Goal: Connect with others: Share content

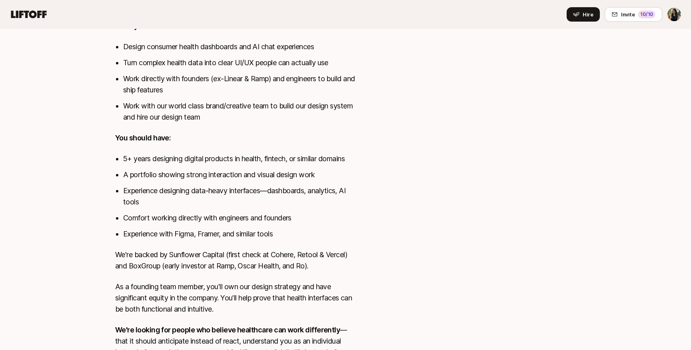
scroll to position [493, 0]
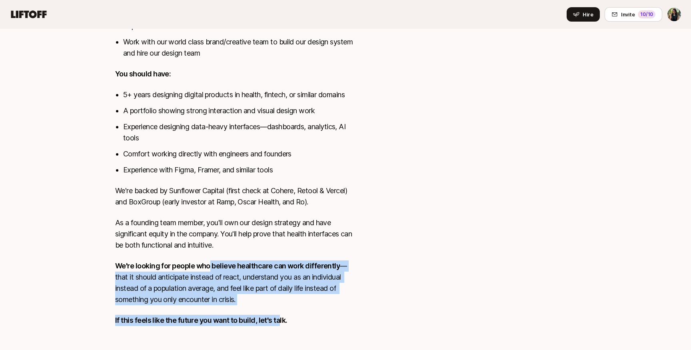
drag, startPoint x: 210, startPoint y: 254, endPoint x: 277, endPoint y: 315, distance: 90.7
click at [278, 313] on div "[MEDICAL_DATA] provides preventive healthcare built around your complete health…" at bounding box center [236, 59] width 243 height 554
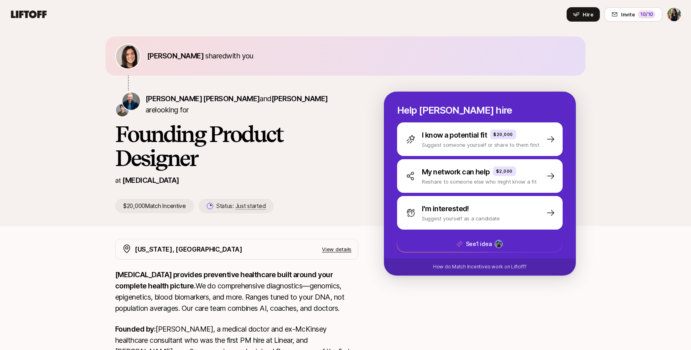
scroll to position [0, 0]
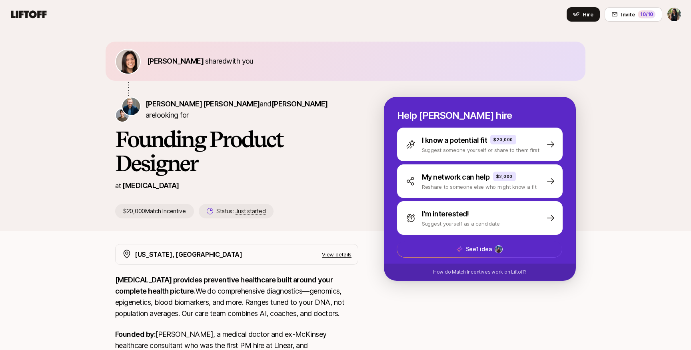
click at [272, 108] on span "[PERSON_NAME]" at bounding box center [300, 104] width 56 height 8
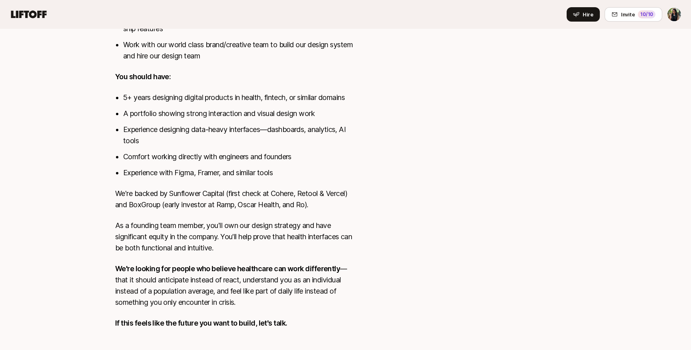
scroll to position [493, 0]
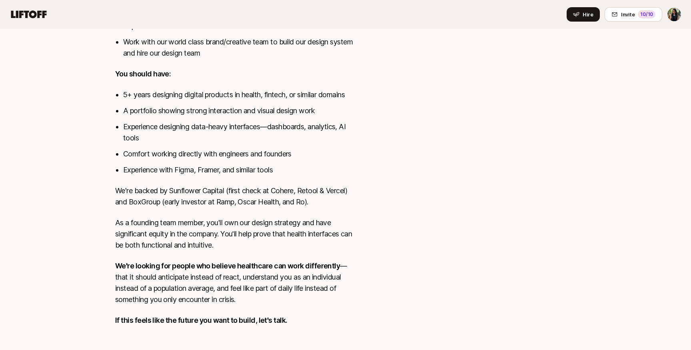
click at [352, 148] on li "Comfort working directly with engineers and founders" at bounding box center [240, 153] width 235 height 11
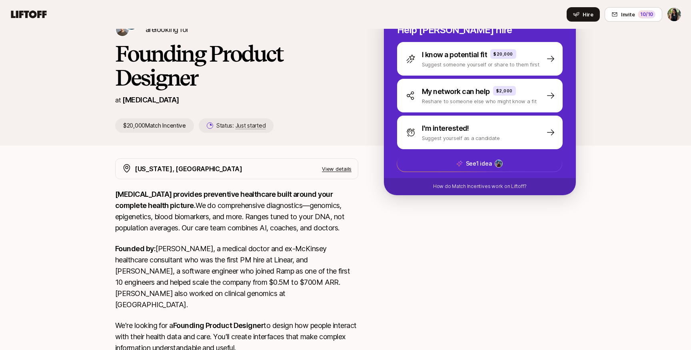
scroll to position [0, 0]
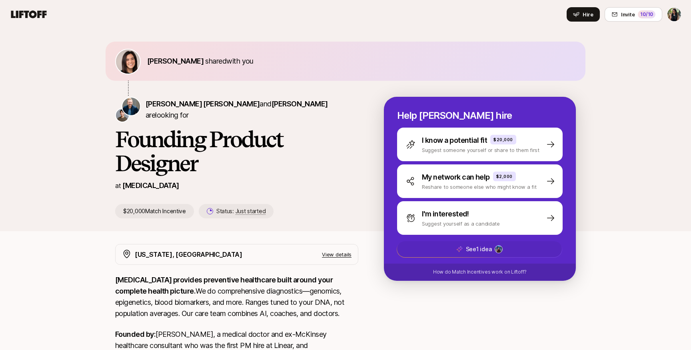
click at [453, 247] on span "See 1 idea" at bounding box center [479, 249] width 165 height 16
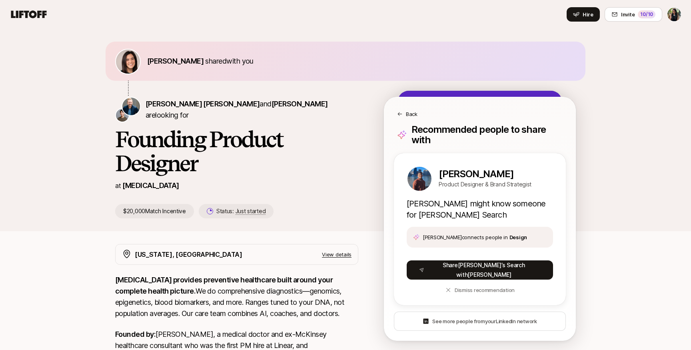
click at [403, 116] on div "Back" at bounding box center [480, 114] width 166 height 8
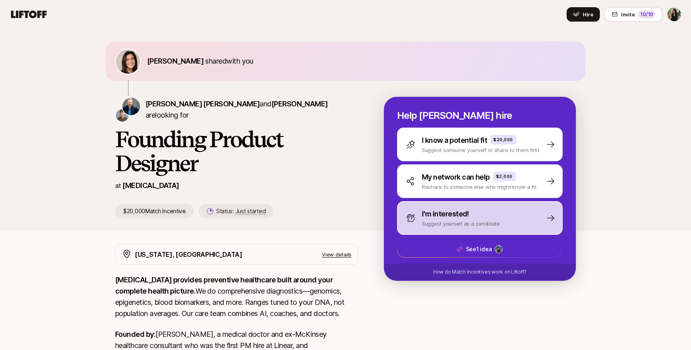
click at [435, 216] on p "I'm interested!" at bounding box center [445, 213] width 47 height 11
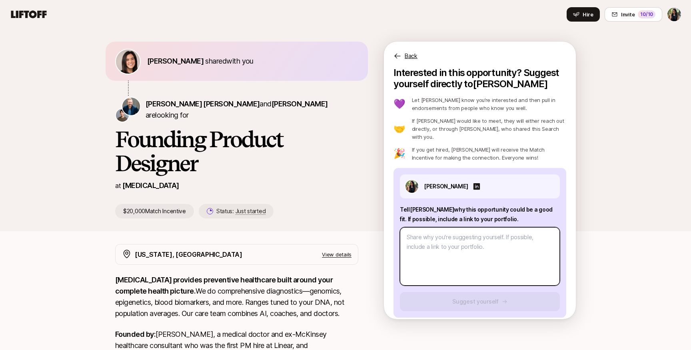
click at [435, 254] on textarea at bounding box center [480, 256] width 160 height 58
type textarea "x"
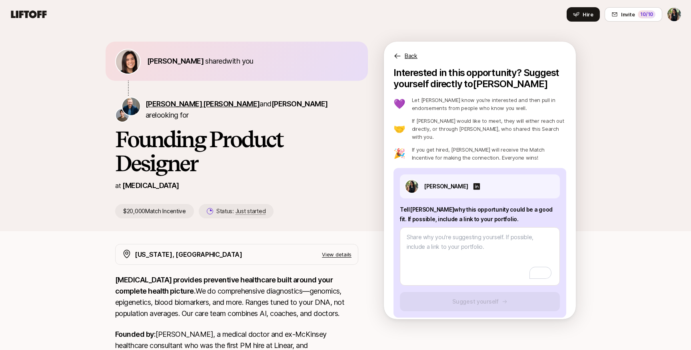
click at [173, 108] on span "[PERSON_NAME] [PERSON_NAME]" at bounding box center [203, 104] width 114 height 8
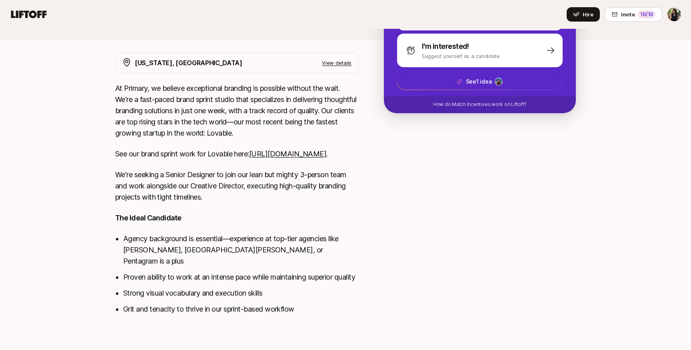
scroll to position [179, 0]
click at [249, 156] on link "https://www.primary.studio/work/lovable" at bounding box center [287, 154] width 77 height 8
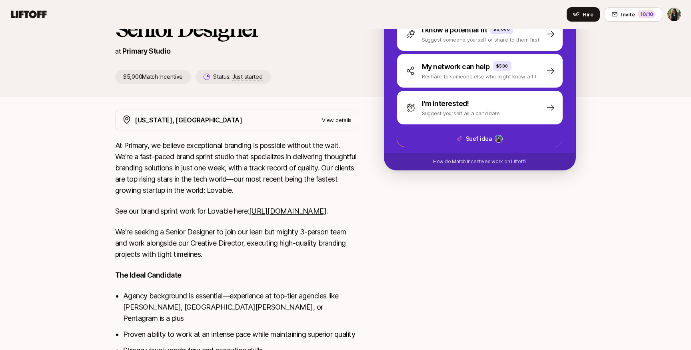
scroll to position [111, 0]
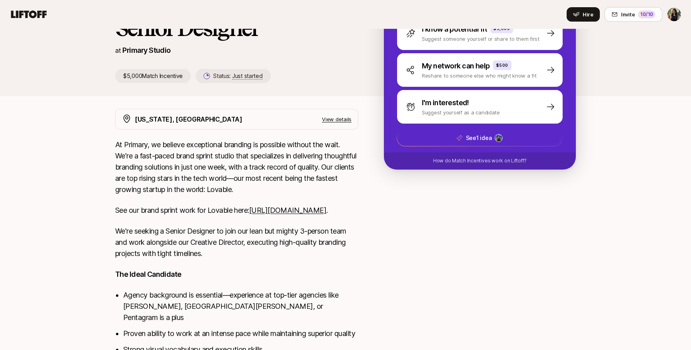
click at [365, 179] on div "New York, NY View details At Primary, we believe exceptional branding is possib…" at bounding box center [346, 245] width 480 height 272
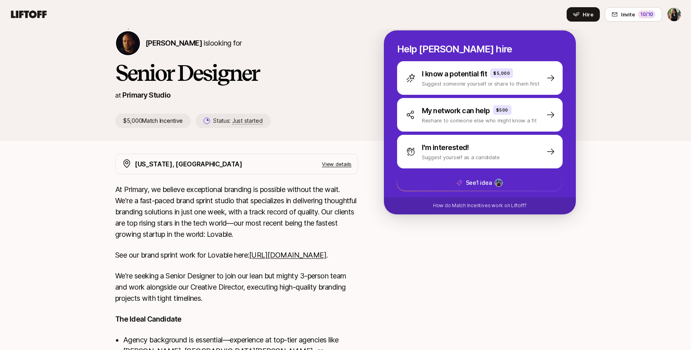
scroll to position [64, 0]
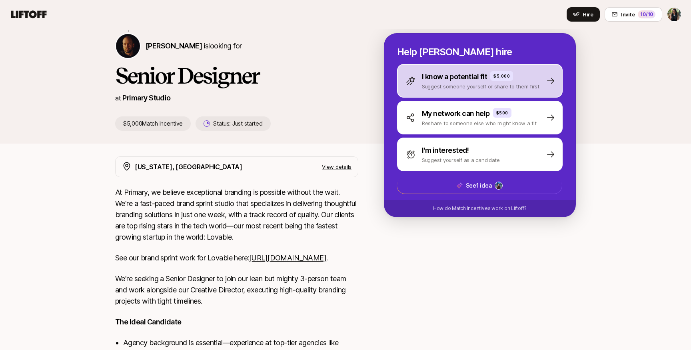
click at [427, 78] on p "I know a potential fit" at bounding box center [454, 76] width 65 height 11
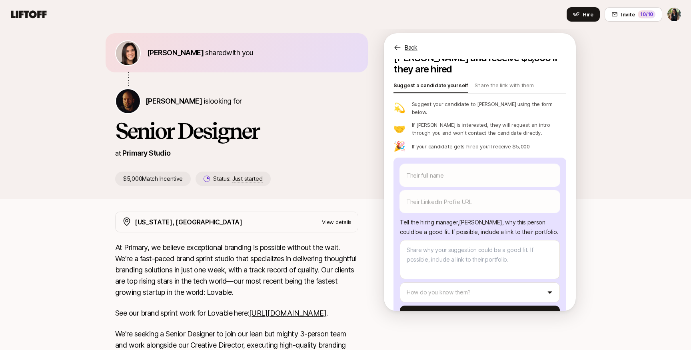
scroll to position [8, 0]
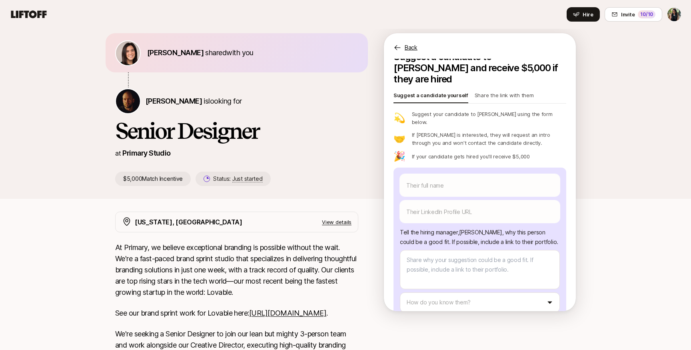
click at [489, 91] on p "Share the link with them" at bounding box center [504, 96] width 59 height 11
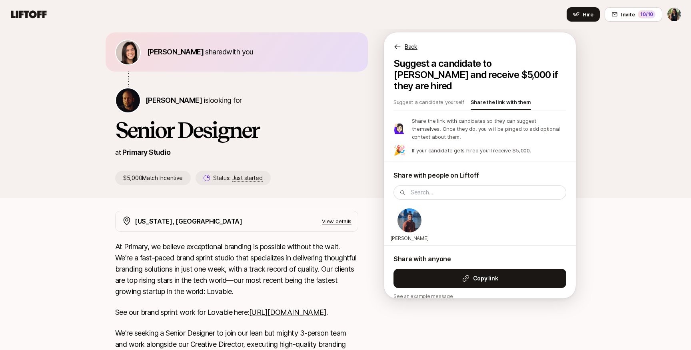
scroll to position [0, 0]
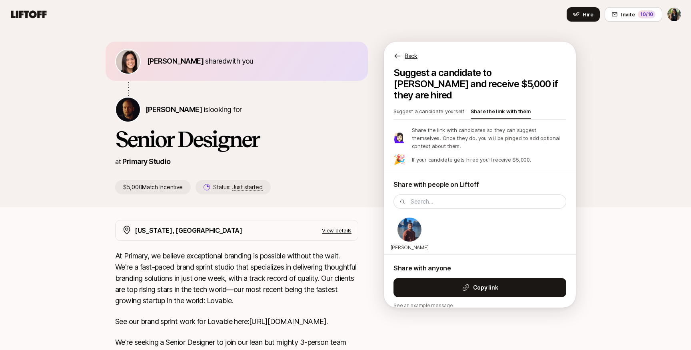
click at [444, 107] on p "Suggest a candidate yourself" at bounding box center [429, 112] width 71 height 11
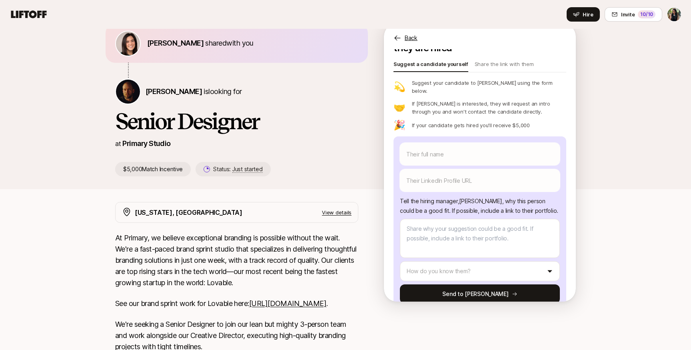
scroll to position [7, 0]
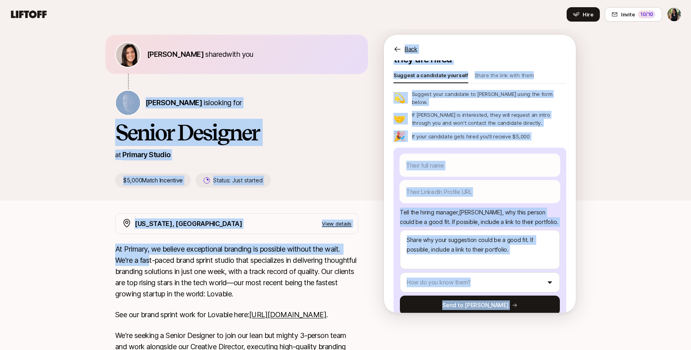
drag, startPoint x: 115, startPoint y: 105, endPoint x: 279, endPoint y: 126, distance: 165.4
click at [149, 259] on div "Eleanor Morgan shared with you Nicholas Pattison is looking for Senior Designer…" at bounding box center [345, 263] width 691 height 483
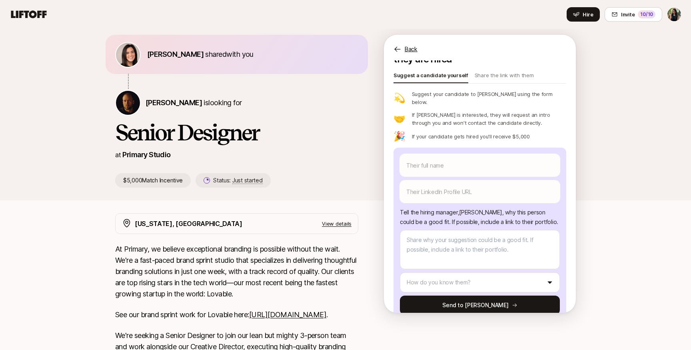
click at [397, 48] on icon at bounding box center [398, 49] width 8 height 8
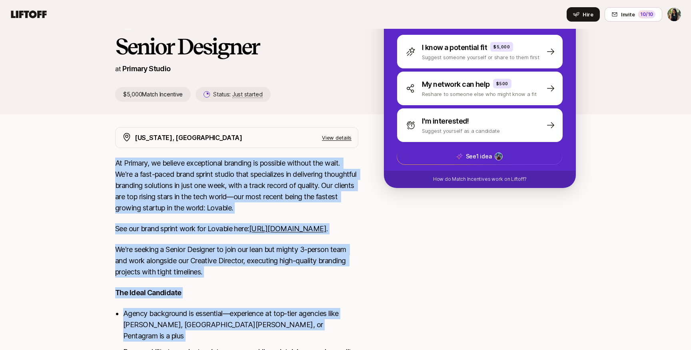
scroll to position [179, 0]
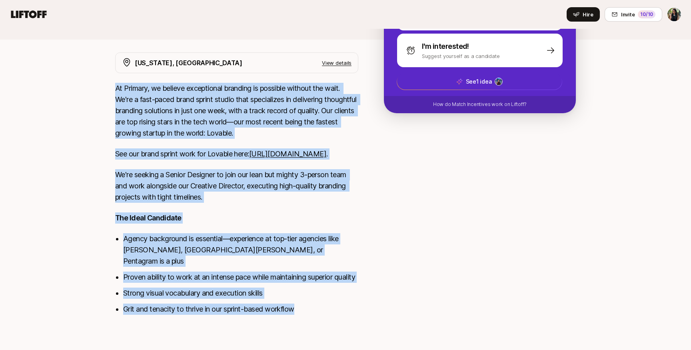
drag, startPoint x: 111, startPoint y: 228, endPoint x: 327, endPoint y: 358, distance: 252.0
click at [327, 182] on html "Home Searches People Your Private Network Hire Hire Invite 10 /10 Eleanor Morga…" at bounding box center [345, 7] width 691 height 350
copy div "At Primary, we believe exceptional branding is possible without the wait. We're…"
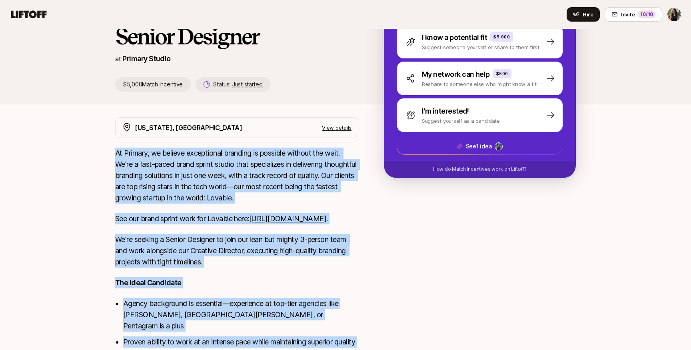
scroll to position [0, 0]
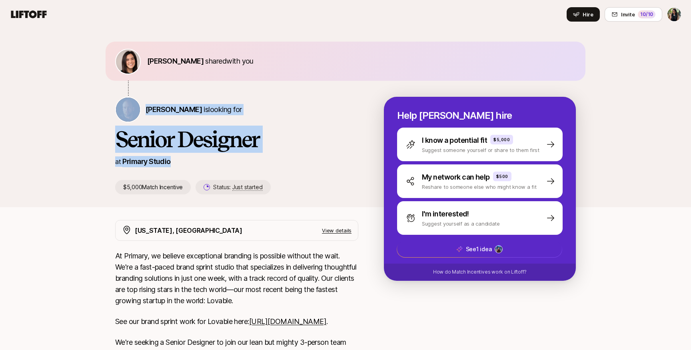
drag, startPoint x: 188, startPoint y: 158, endPoint x: 108, endPoint y: 115, distance: 91.5
click at [108, 115] on div "Eleanor Morgan shared with you Nicholas Pattison is looking for Senior Designer…" at bounding box center [346, 125] width 480 height 166
copy div "Nicholas Pattison is looking for Senior Designer at Primary Studio"
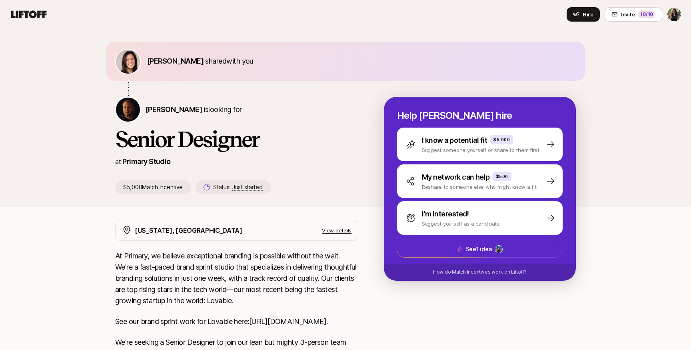
click at [363, 282] on div "New York, NY View details At Primary, we believe exceptional branding is possib…" at bounding box center [346, 356] width 480 height 272
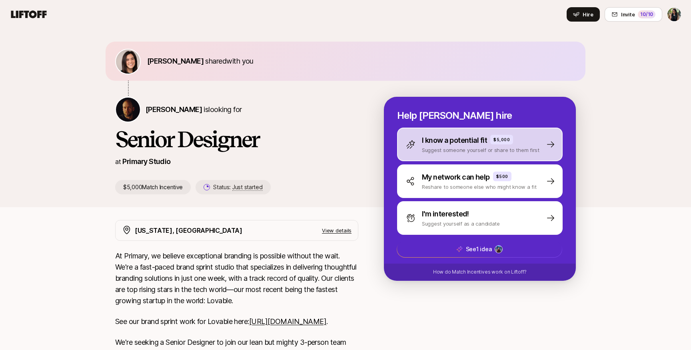
click at [446, 154] on div "I know a potential fit $5,000 Suggest someone yourself or share to them first" at bounding box center [480, 145] width 166 height 34
type textarea "x"
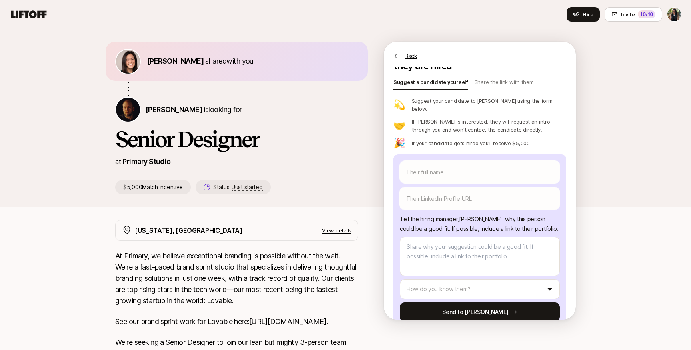
scroll to position [29, 0]
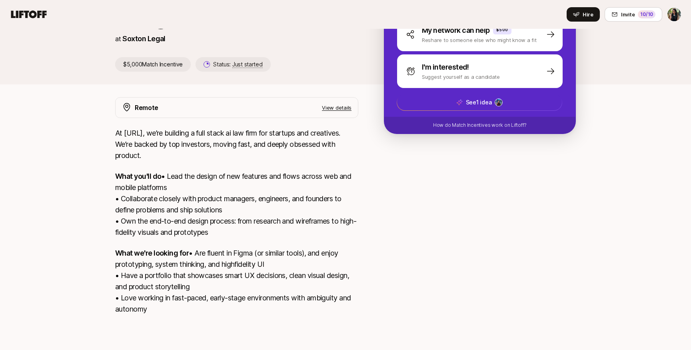
scroll to position [169, 0]
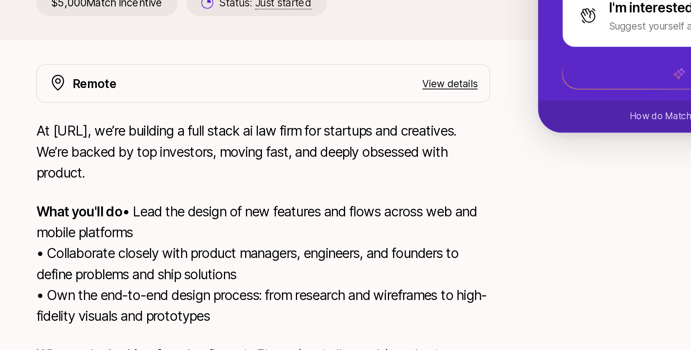
click at [205, 138] on p "At Soxton.Ai, we’re building a full stack ai law firm for startups and creative…" at bounding box center [236, 145] width 243 height 34
